Goal: Transaction & Acquisition: Purchase product/service

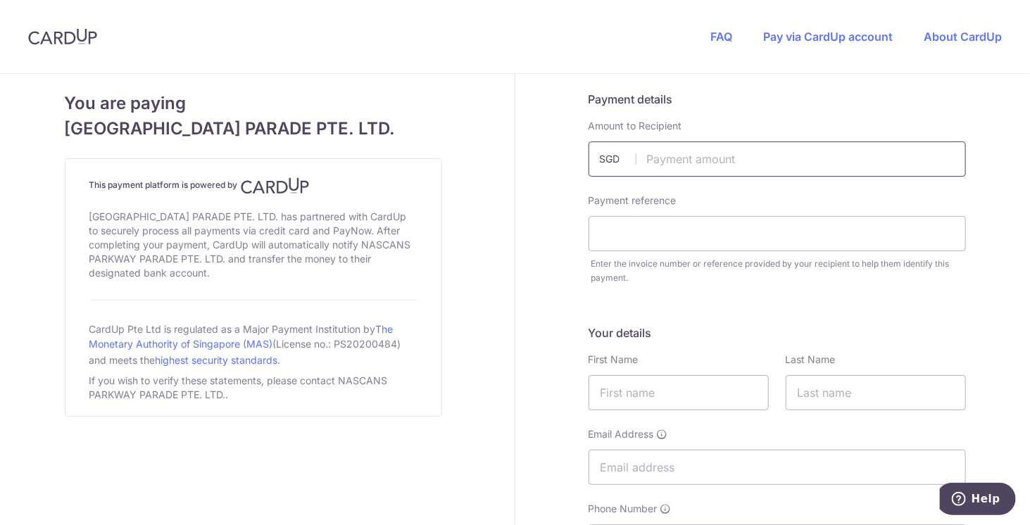
click at [658, 163] on input "text" at bounding box center [777, 159] width 377 height 35
type input "678.00"
click at [637, 240] on input "text" at bounding box center [777, 233] width 377 height 35
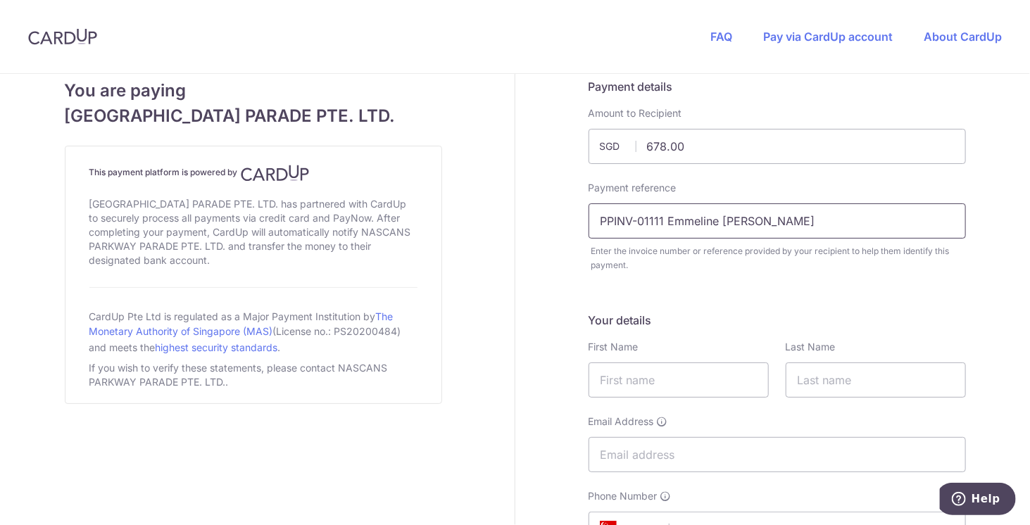
scroll to position [14, 0]
type input "PPINV-01111 Emmeline Shiya Ooi"
click at [628, 370] on input "text" at bounding box center [679, 378] width 180 height 35
type input "Maurice"
type input "Ooi"
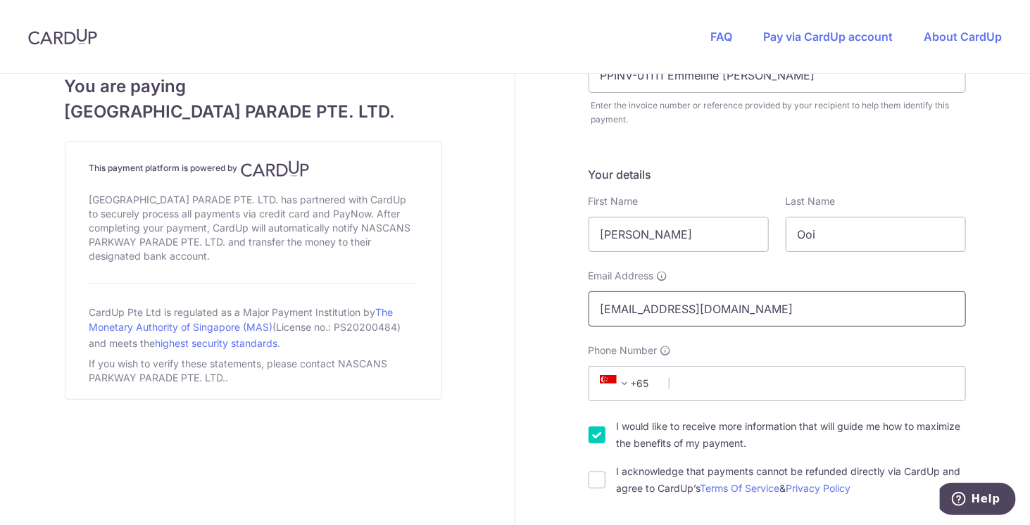
scroll to position [168, 0]
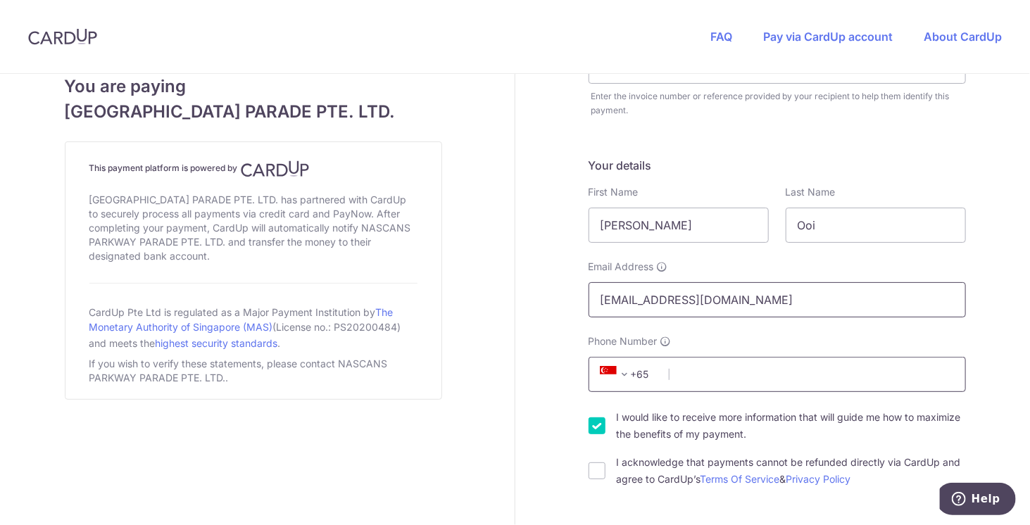
type input "[EMAIL_ADDRESS][DOMAIN_NAME]"
click at [687, 381] on input "Phone Number" at bounding box center [777, 374] width 377 height 35
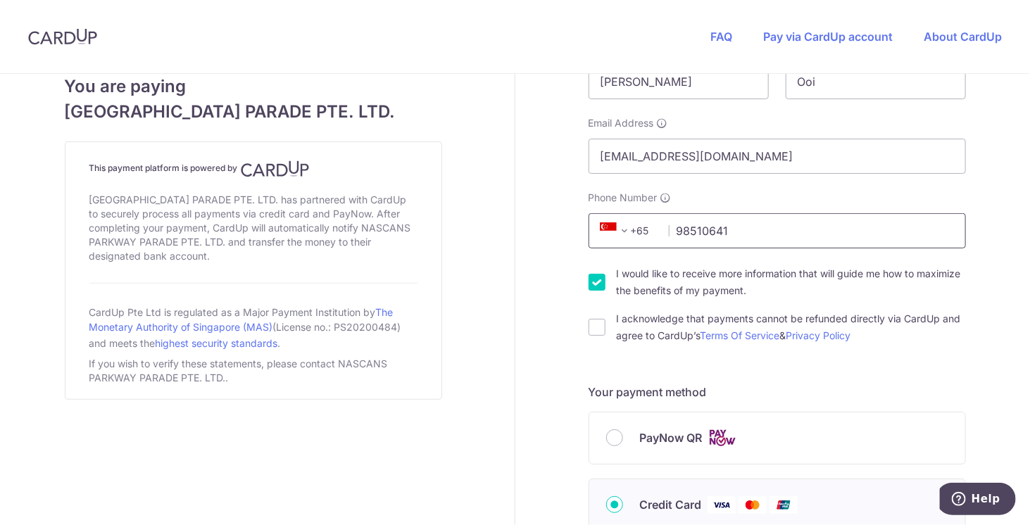
scroll to position [313, 0]
type input "98510641"
click at [593, 281] on input "I would like to receive more information that will guide me how to maximize the…" at bounding box center [597, 280] width 17 height 17
click at [592, 282] on input "I would like to receive more information that will guide me how to maximize the…" at bounding box center [597, 280] width 17 height 17
checkbox input "true"
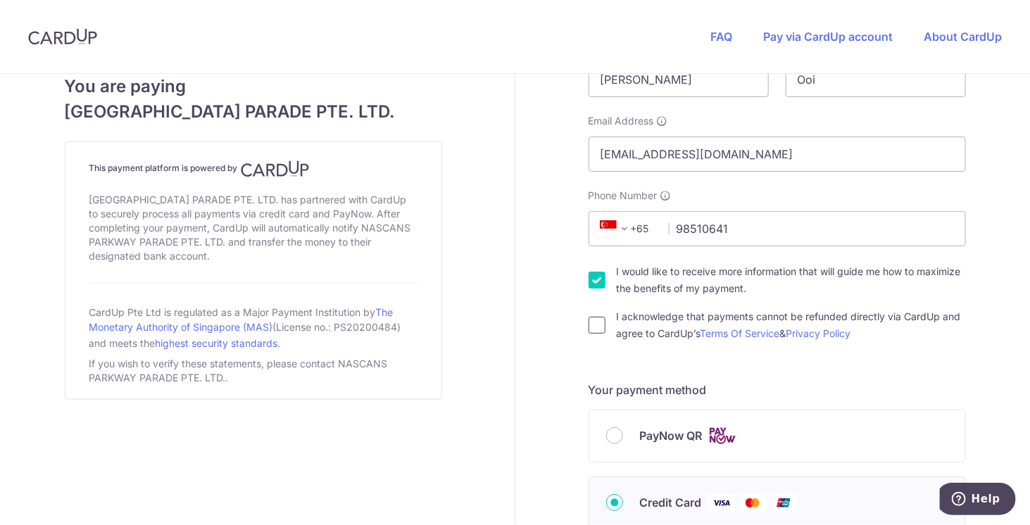
click at [591, 323] on input "I acknowledge that payments cannot be refunded directly via CardUp and agree to…" at bounding box center [597, 325] width 17 height 17
checkbox input "true"
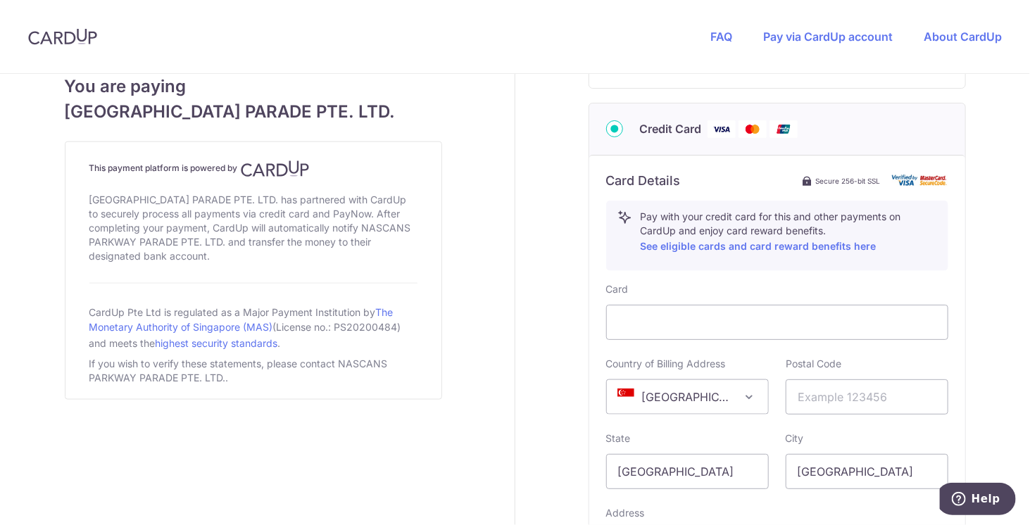
scroll to position [734, 0]
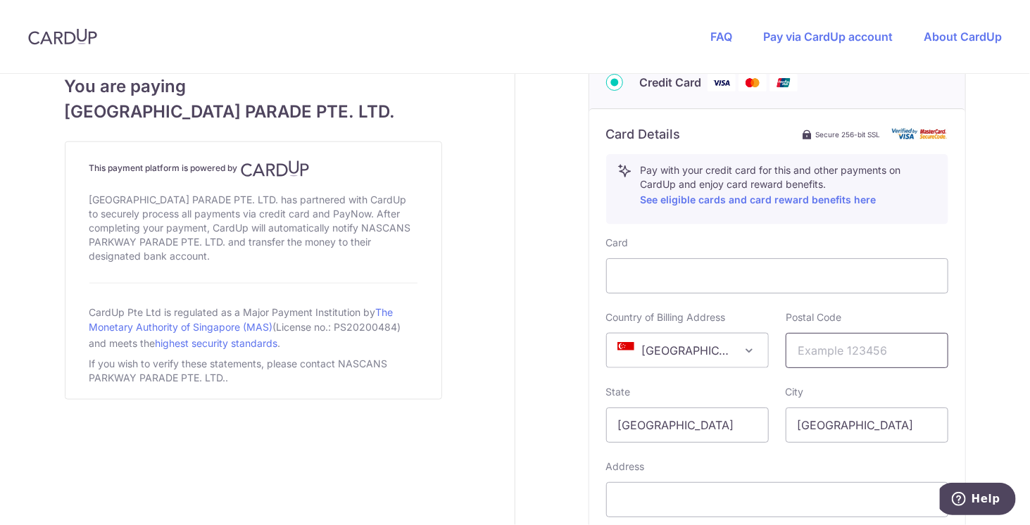
click at [803, 350] on input "text" at bounding box center [867, 350] width 163 height 35
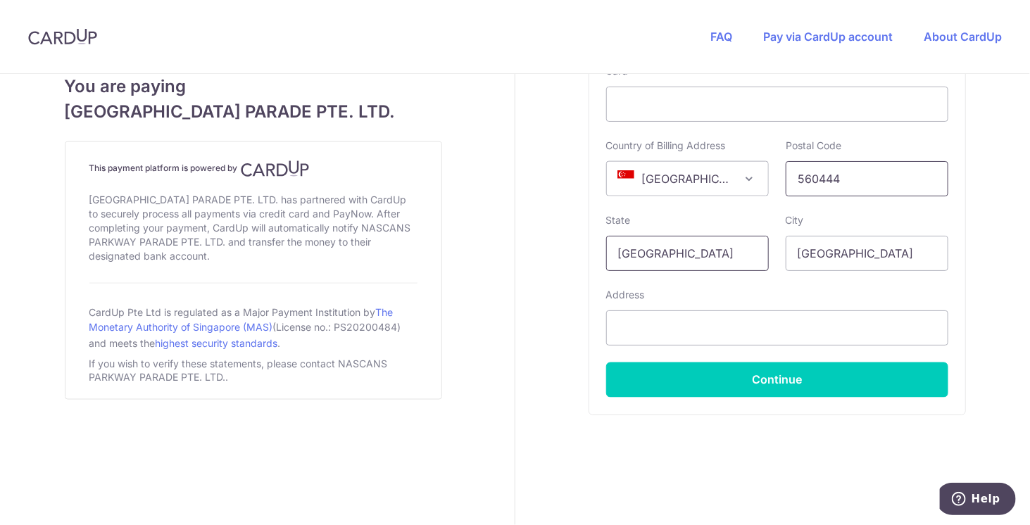
scroll to position [905, 0]
type input "560444"
click at [657, 332] on input "text" at bounding box center [777, 328] width 342 height 35
type input "Blk [STREET_ADDRESS]"
select select "65"
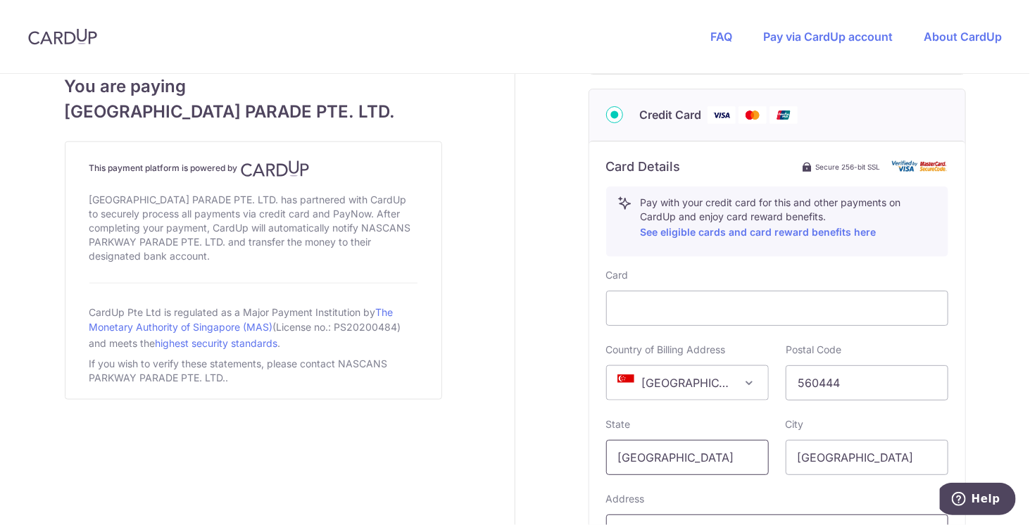
scroll to position [912, 0]
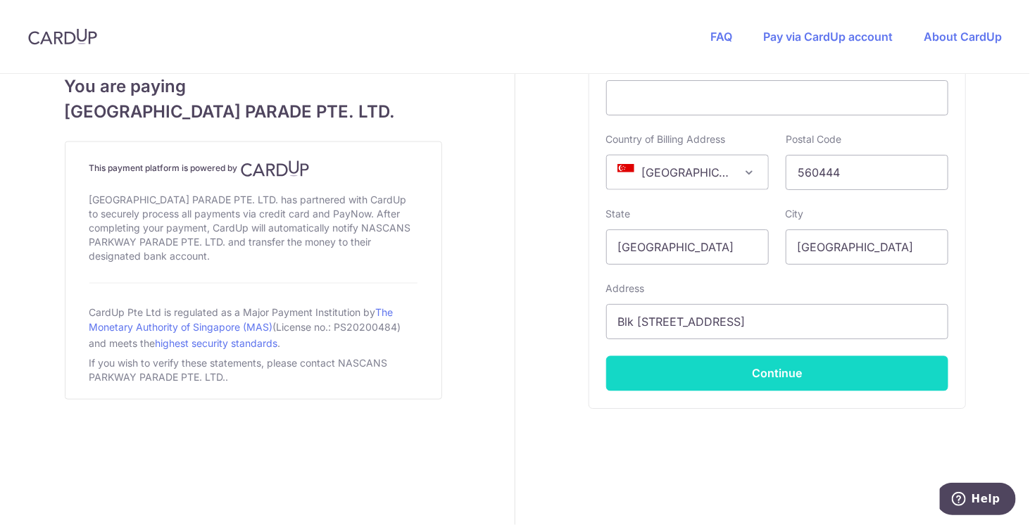
click at [744, 365] on button "Continue" at bounding box center [777, 373] width 342 height 35
type input "**** 5365"
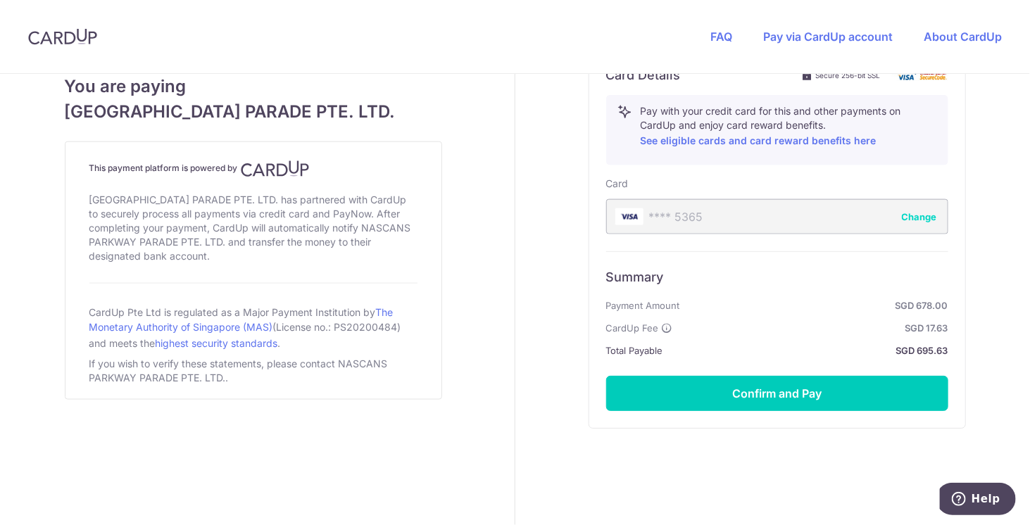
scroll to position [812, 0]
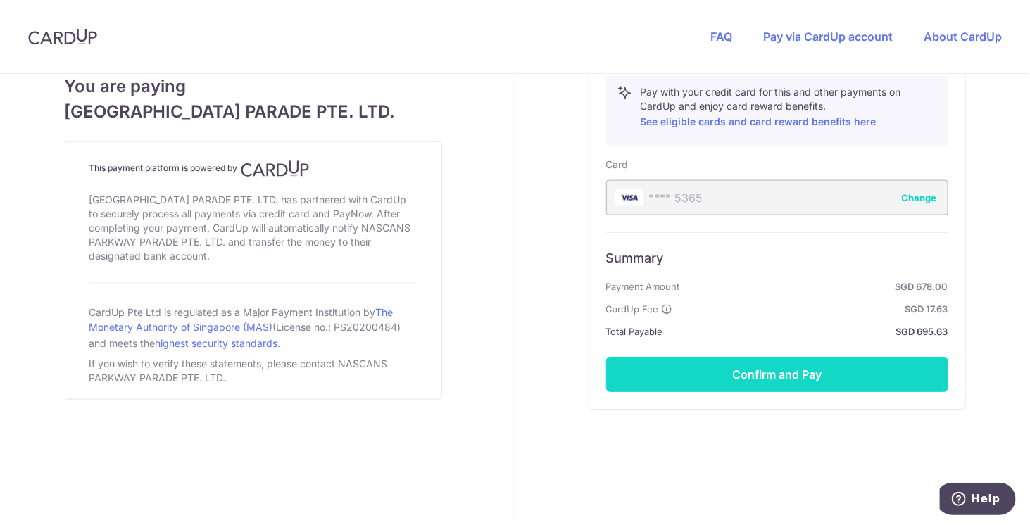
click at [761, 368] on button "Confirm and Pay" at bounding box center [777, 374] width 342 height 35
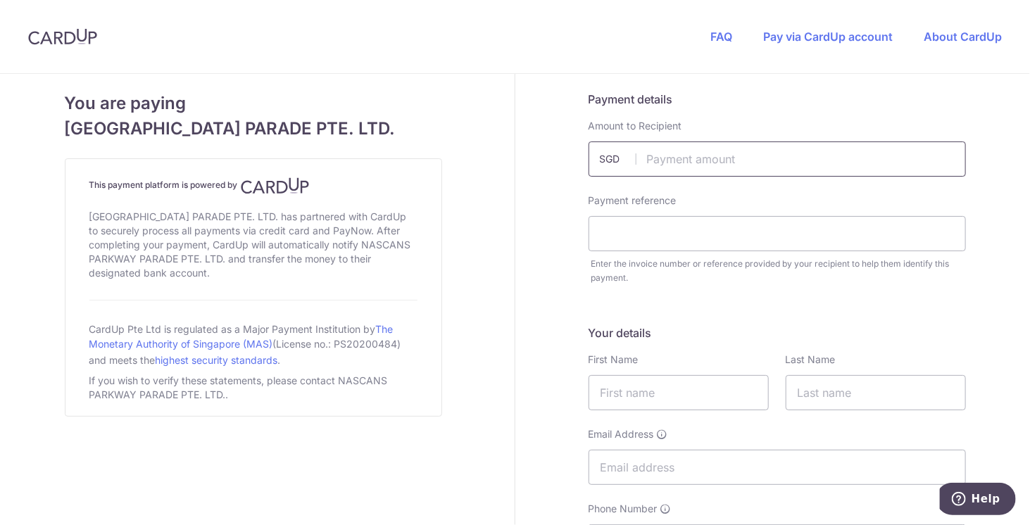
click at [665, 148] on input "text" at bounding box center [777, 159] width 377 height 35
type input "678.00"
click at [615, 228] on input "text" at bounding box center [777, 233] width 377 height 35
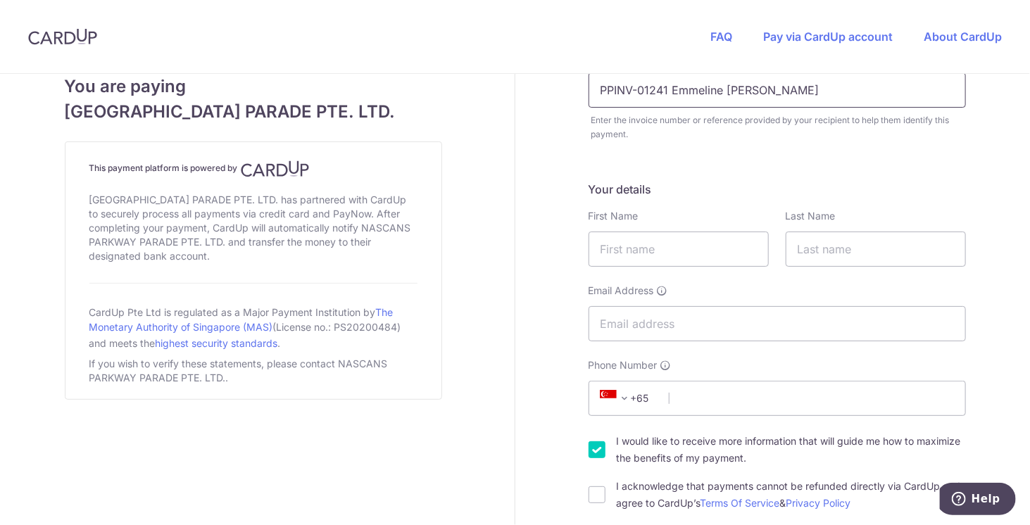
scroll to position [144, 0]
type input "PPINV-01241 Emmeline Shiya Ooi"
click at [620, 248] on input "text" at bounding box center [679, 248] width 180 height 35
type input "[PERSON_NAME]"
type input "ooi"
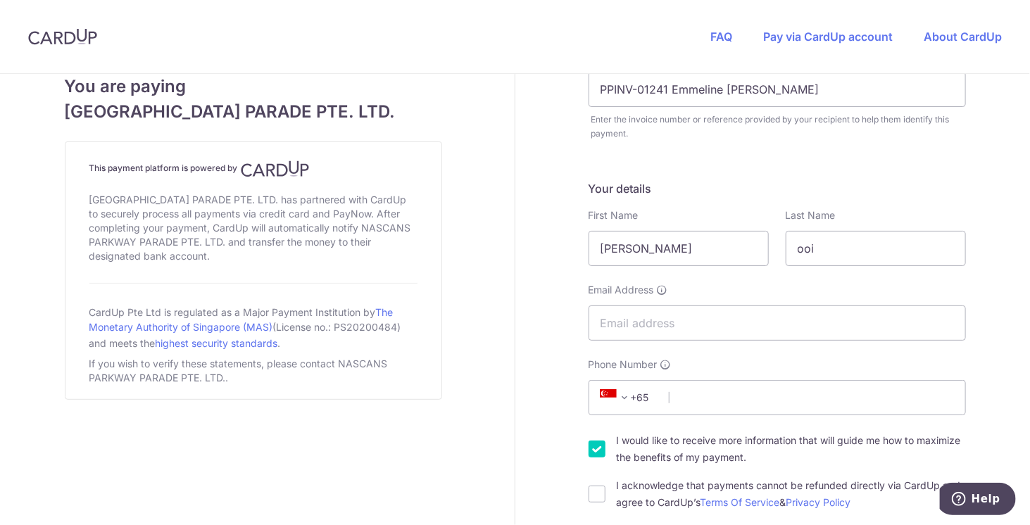
select select "65"
type input "98510641"
type input "560444"
type input "Blk [STREET_ADDRESS]"
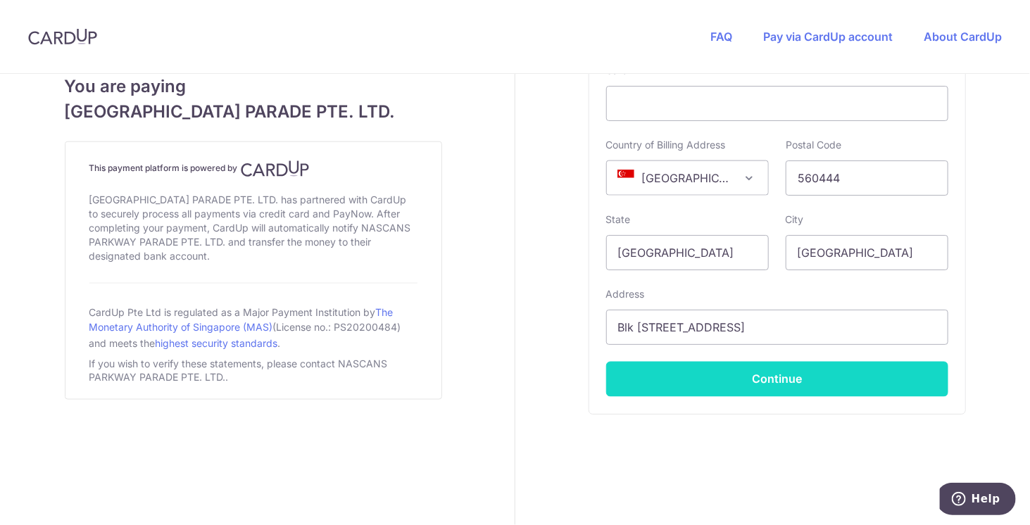
scroll to position [912, 0]
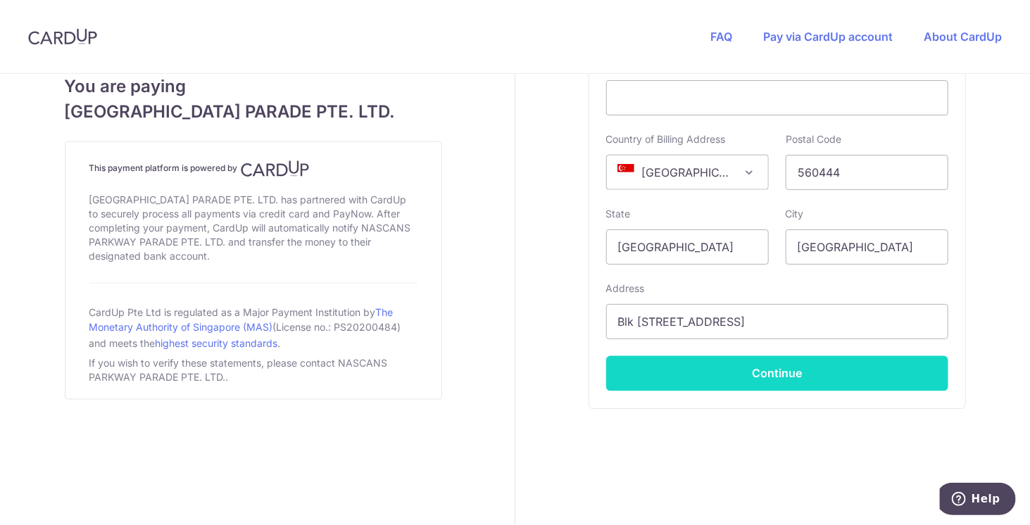
click at [753, 370] on button "Continue" at bounding box center [777, 373] width 342 height 35
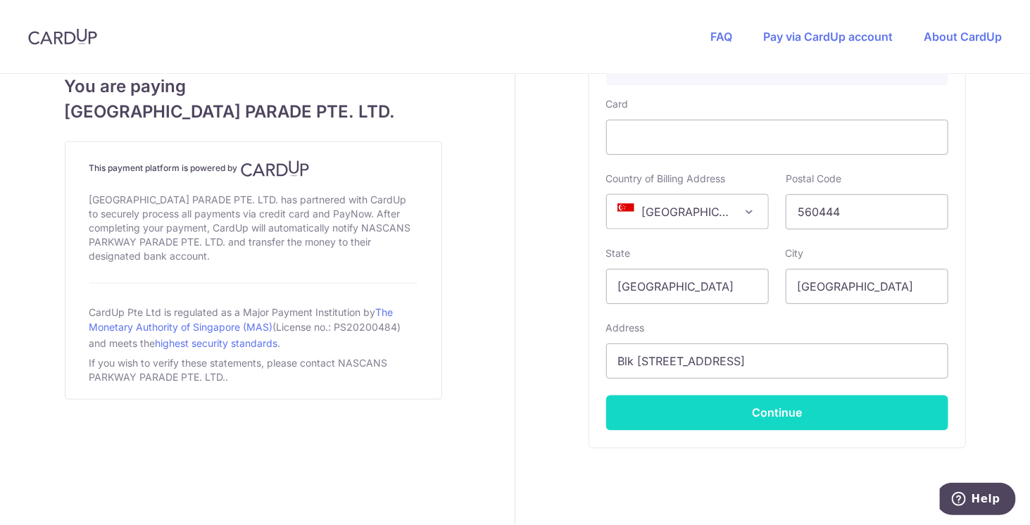
scroll to position [168, 0]
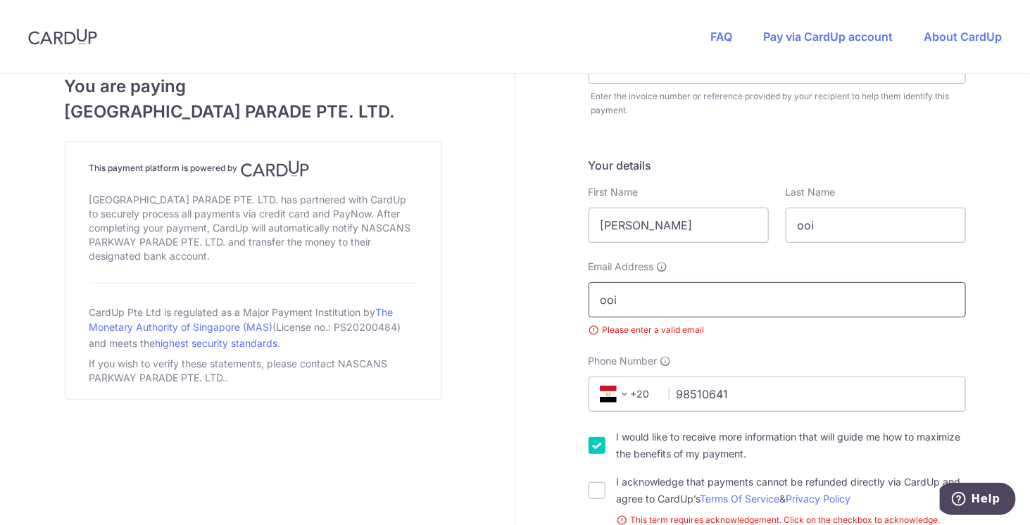
type input "[EMAIL_ADDRESS][DOMAIN_NAME]"
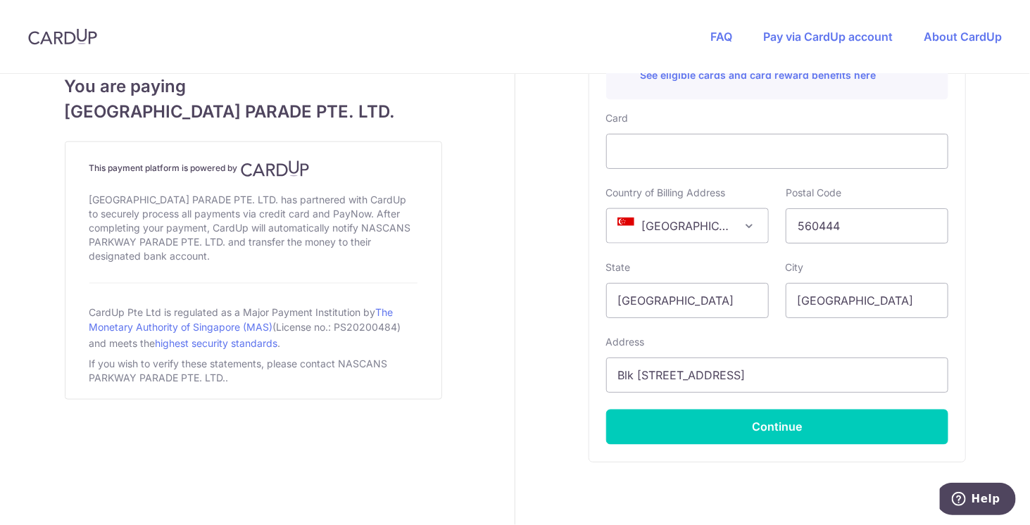
scroll to position [884, 0]
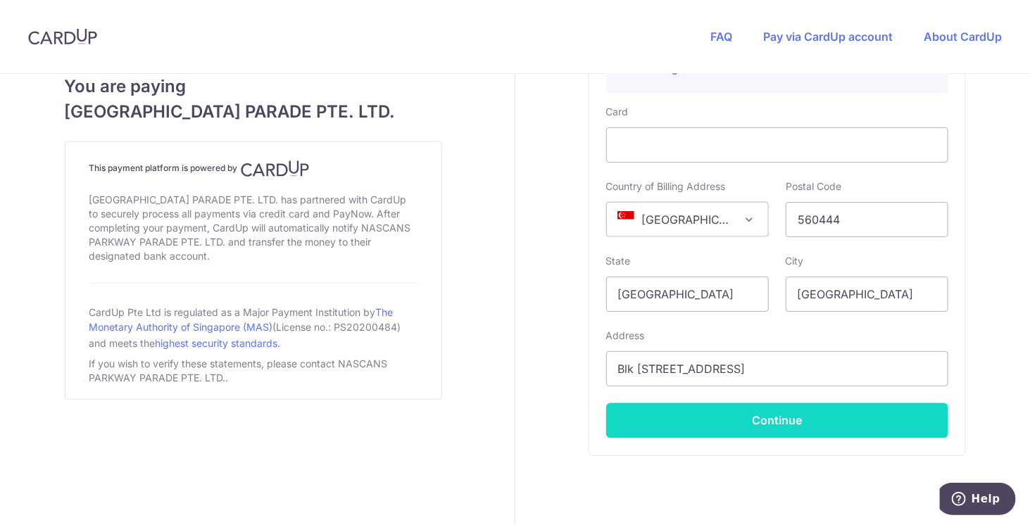
click at [763, 409] on button "Continue" at bounding box center [777, 420] width 342 height 35
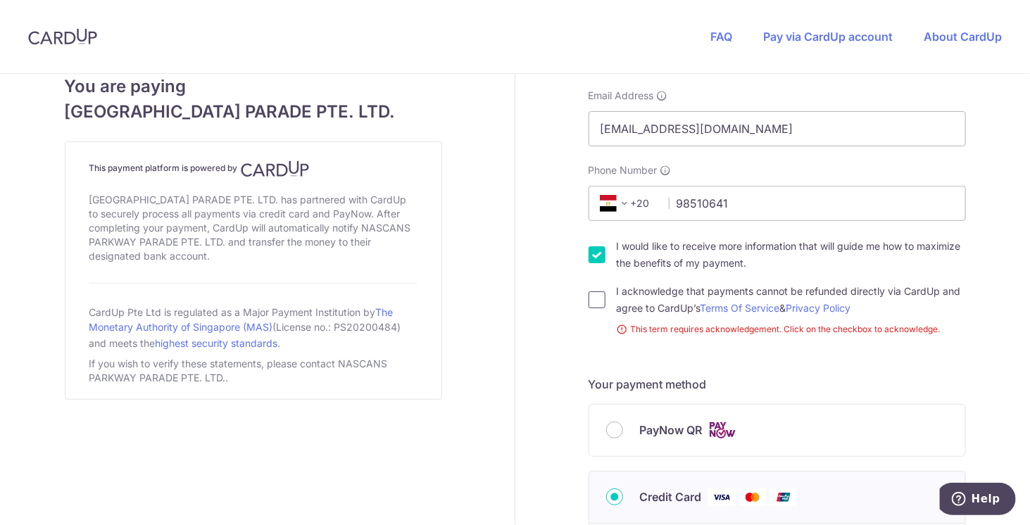
click at [594, 303] on input "I acknowledge that payments cannot be refunded directly via CardUp and agree to…" at bounding box center [597, 299] width 17 height 17
checkbox input "true"
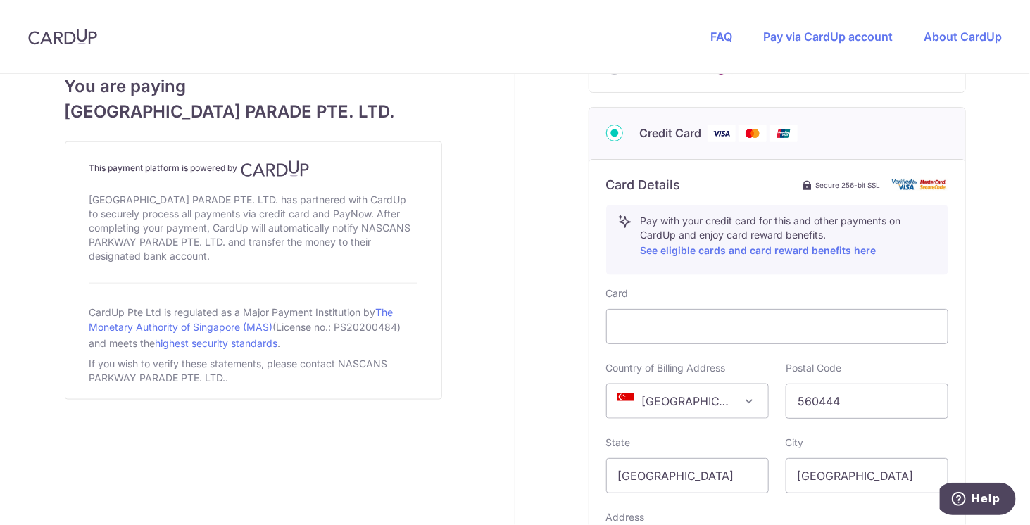
scroll to position [912, 0]
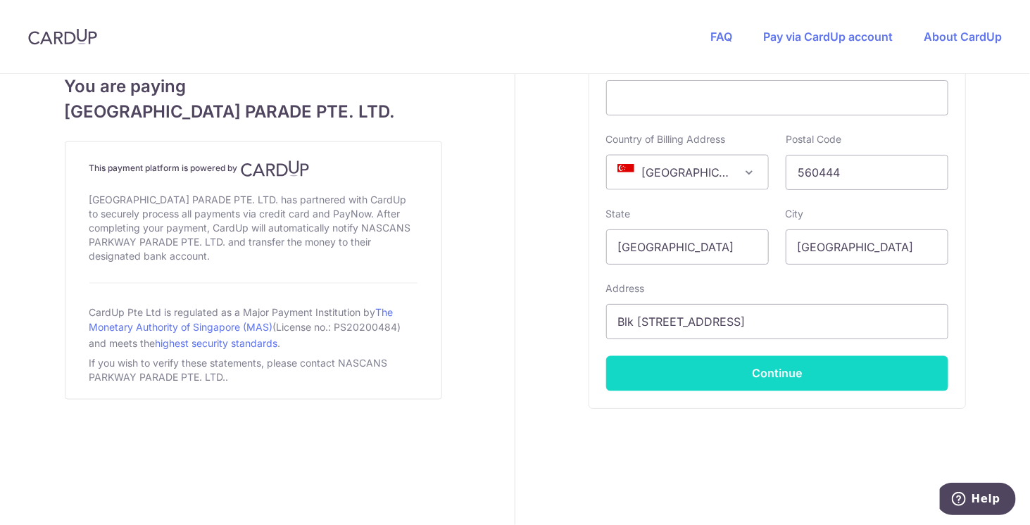
click at [739, 372] on button "Continue" at bounding box center [777, 373] width 342 height 35
type input "**** 9498"
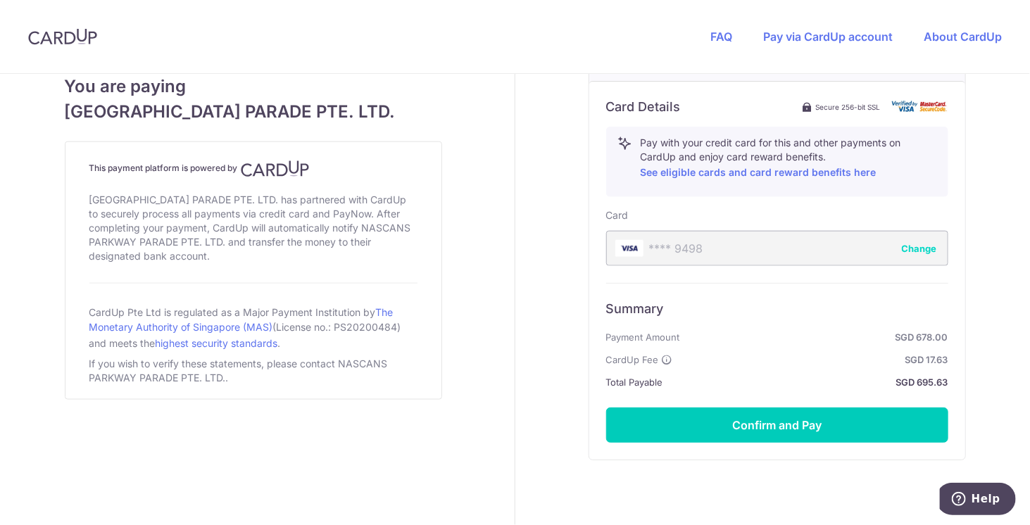
scroll to position [812, 0]
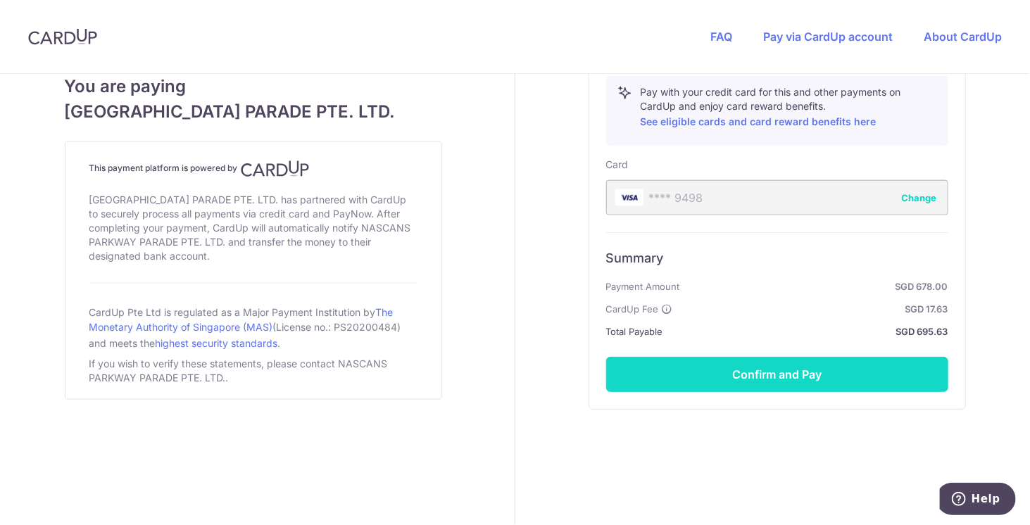
click at [766, 368] on button "Confirm and Pay" at bounding box center [777, 374] width 342 height 35
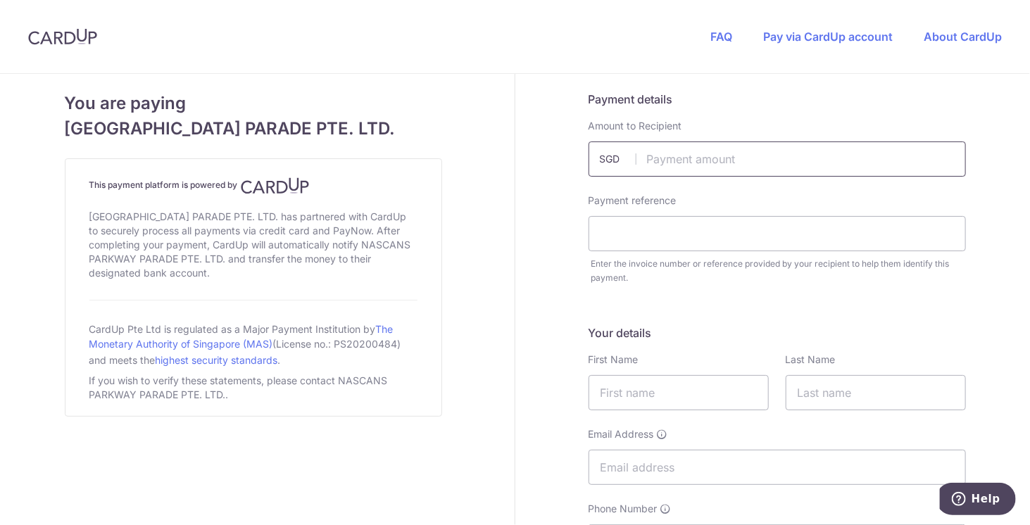
click at [671, 158] on input "text" at bounding box center [777, 159] width 377 height 35
type input "142.86"
click at [608, 231] on input "text" at bounding box center [777, 233] width 377 height 35
type input "PPINV-01199 Emmeline [PERSON_NAME]"
click at [616, 387] on input "text" at bounding box center [679, 392] width 180 height 35
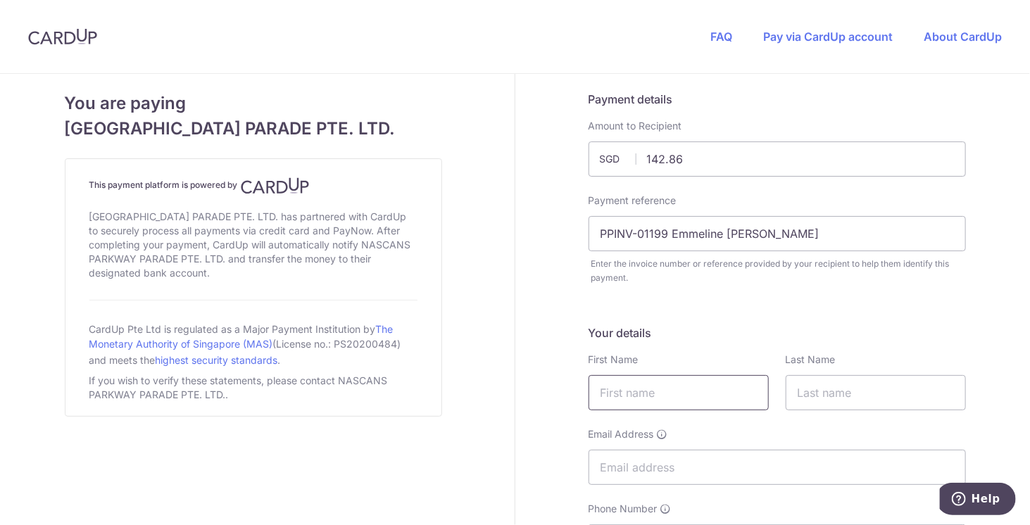
type input "[PERSON_NAME]"
type input "ooi"
select select "65"
type input "98510641"
type input "560444"
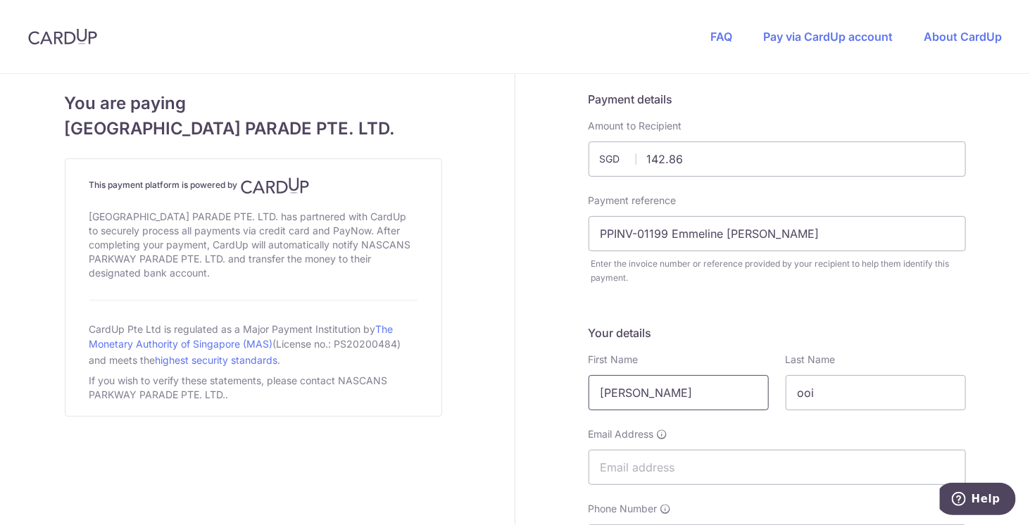
type input "Blk [STREET_ADDRESS]"
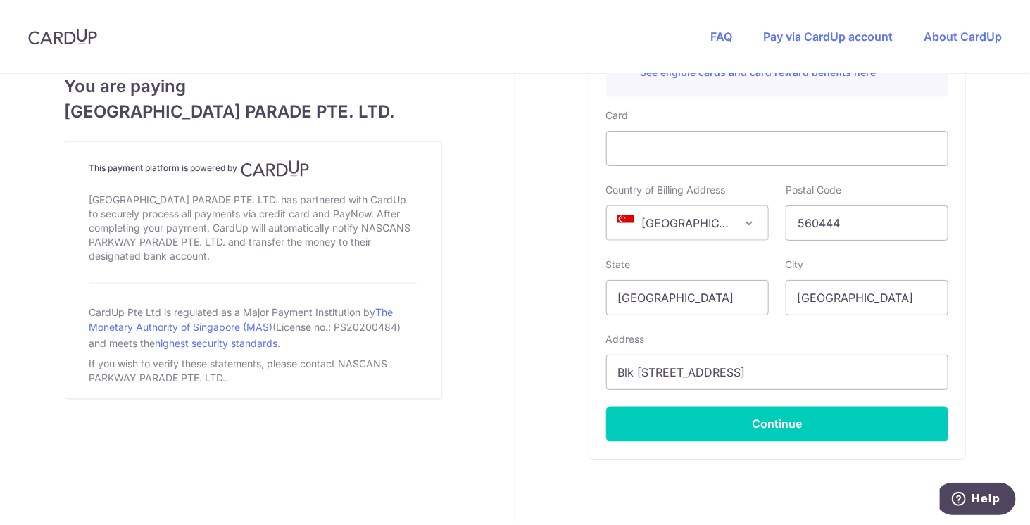
scroll to position [862, 0]
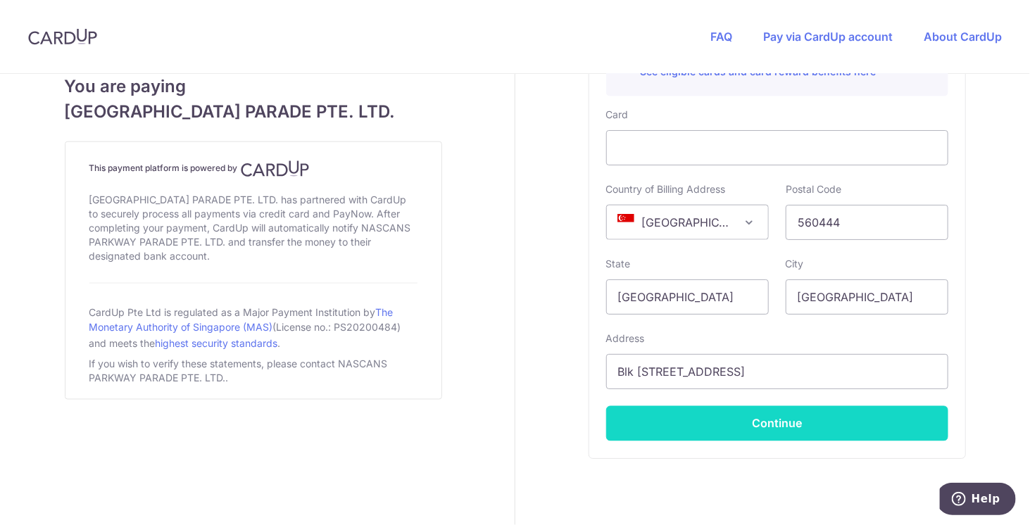
click at [763, 418] on button "Continue" at bounding box center [777, 423] width 342 height 35
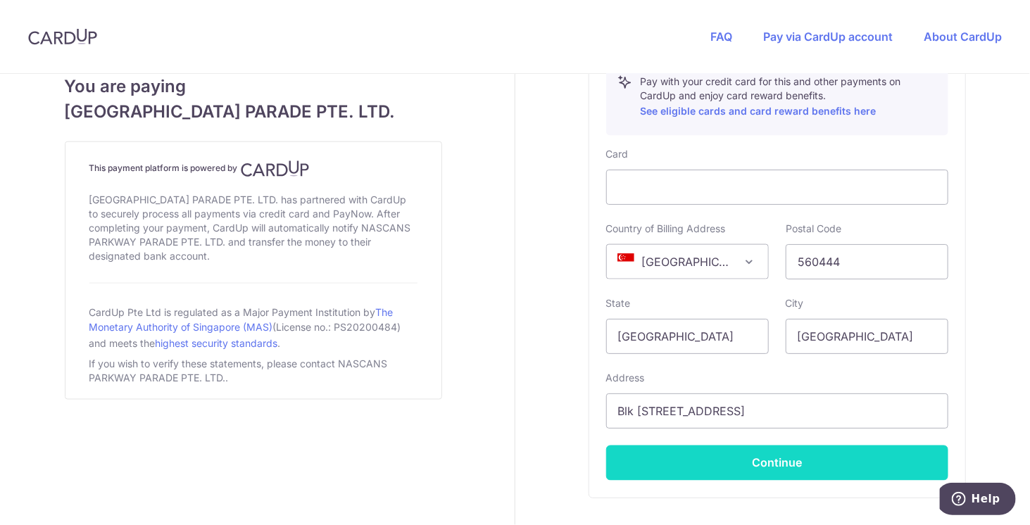
scroll to position [168, 0]
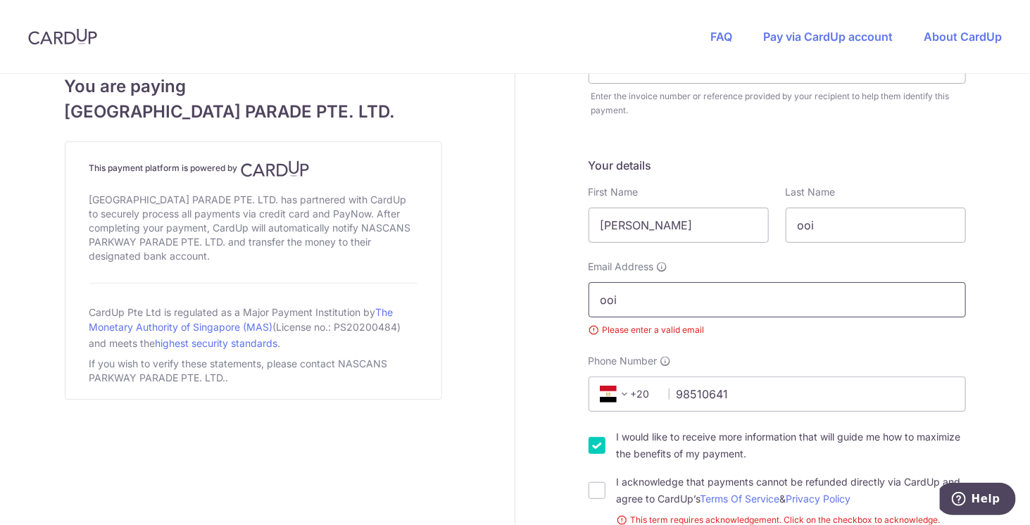
type input "[EMAIL_ADDRESS][DOMAIN_NAME]"
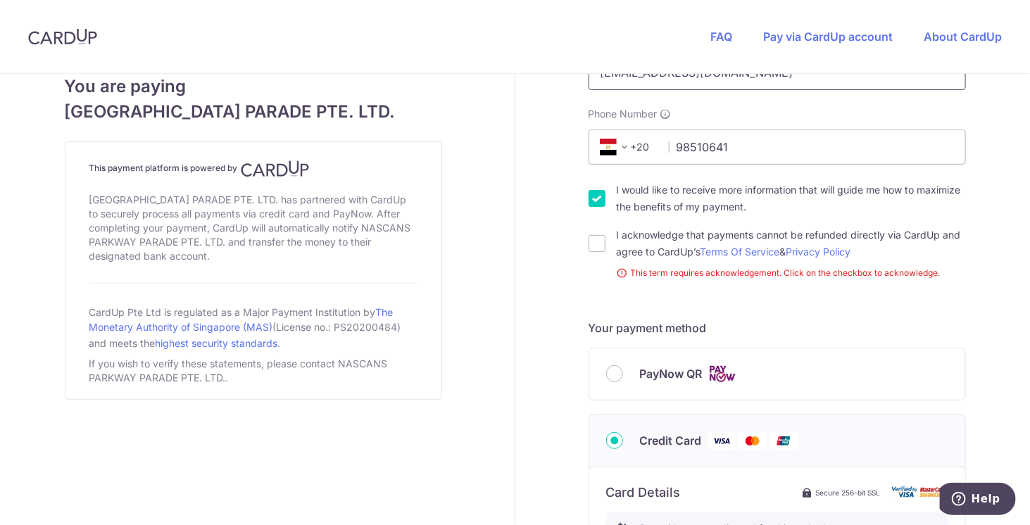
scroll to position [392, 0]
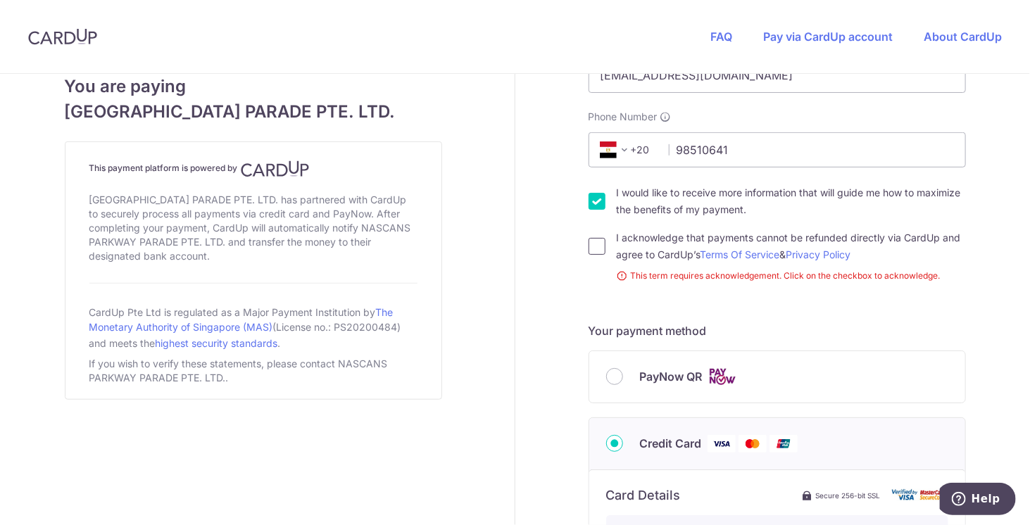
click at [591, 246] on input "I acknowledge that payments cannot be refunded directly via CardUp and agree to…" at bounding box center [597, 246] width 17 height 17
checkbox input "true"
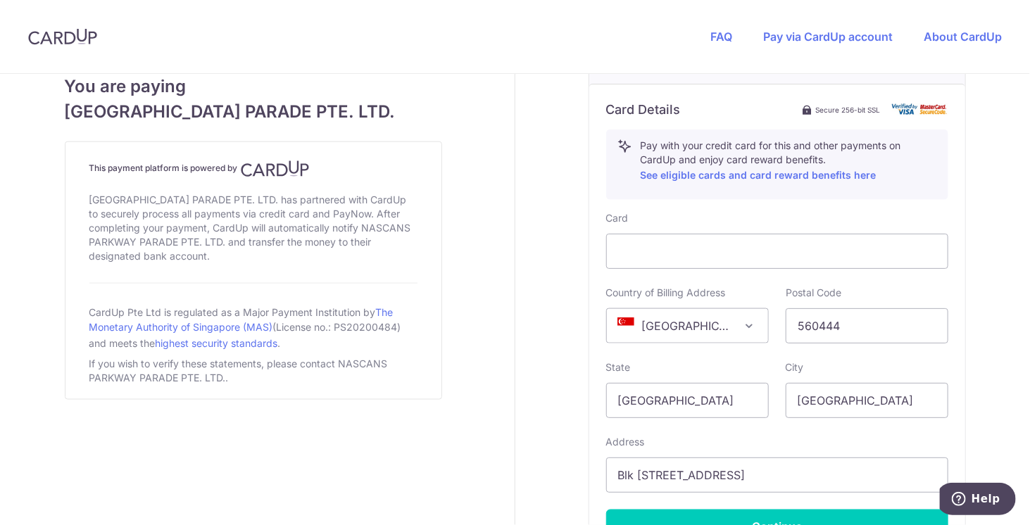
scroll to position [912, 0]
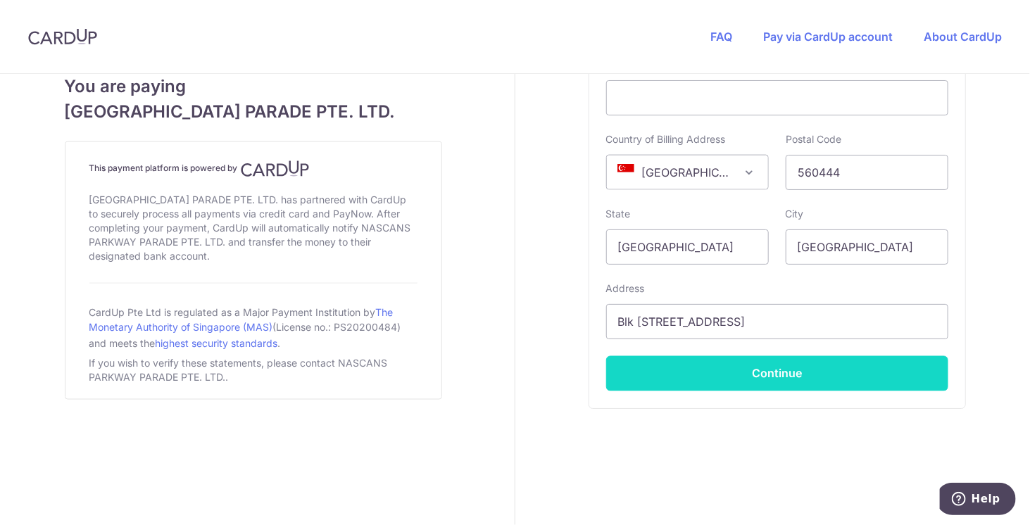
click at [755, 380] on button "Continue" at bounding box center [777, 373] width 342 height 35
type input "**** 0198"
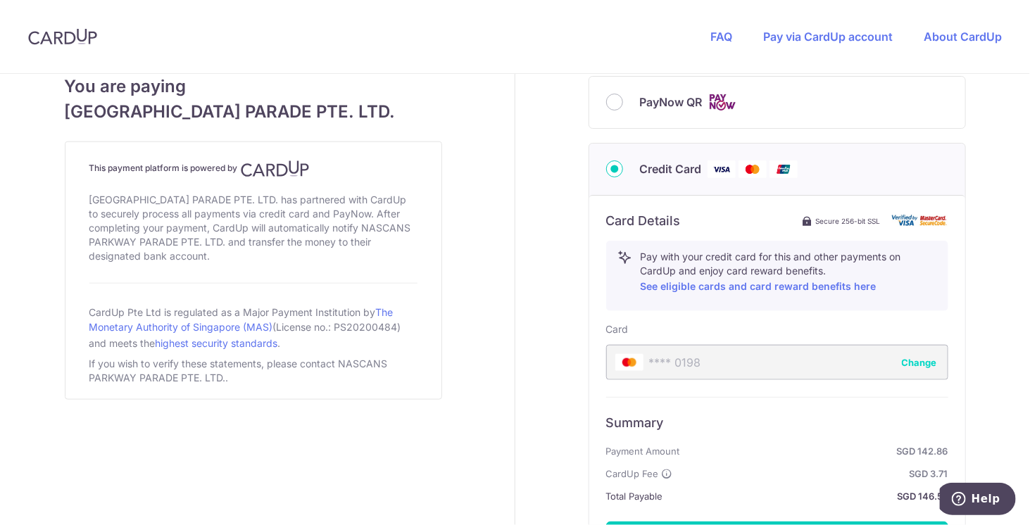
scroll to position [812, 0]
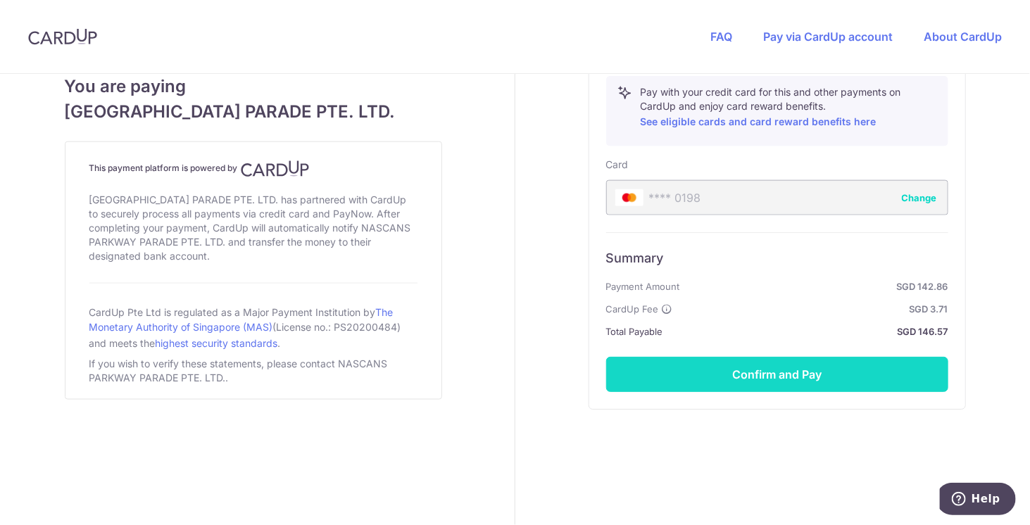
click at [758, 371] on button "Confirm and Pay" at bounding box center [777, 374] width 342 height 35
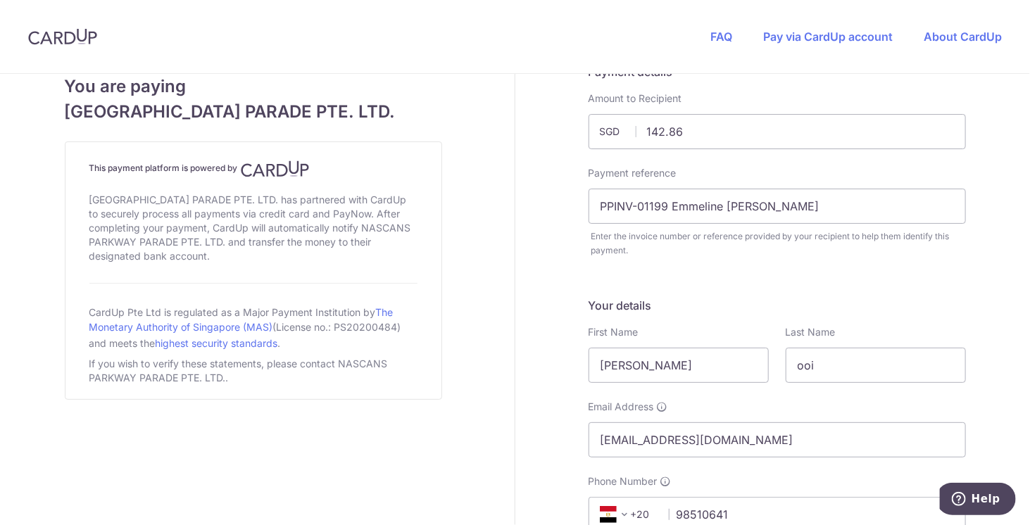
scroll to position [26, 0]
